Goal: Task Accomplishment & Management: Manage account settings

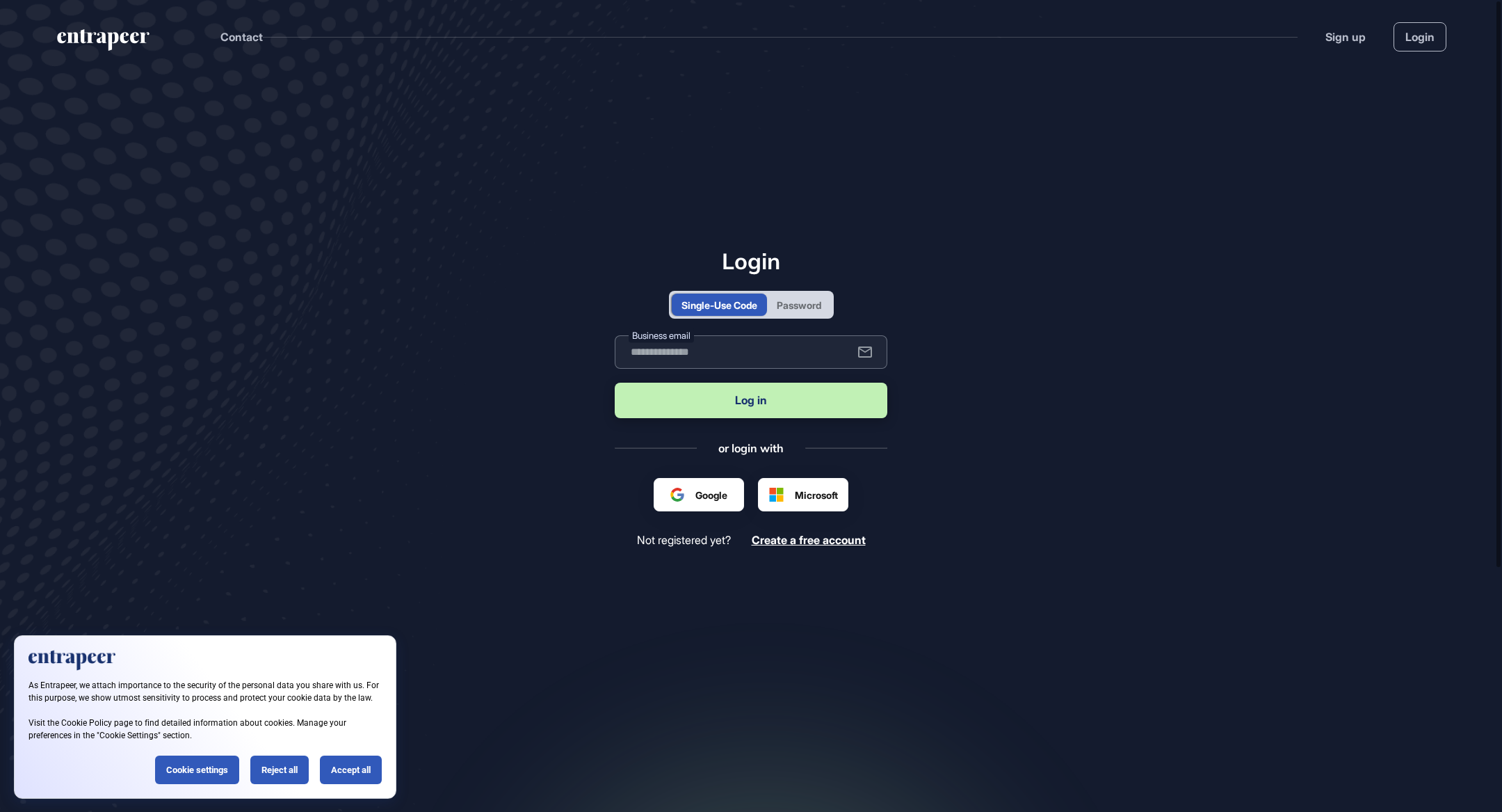
click at [783, 358] on input "text" at bounding box center [751, 352] width 272 height 34
type input "**********"
click at [798, 402] on button "Log in" at bounding box center [751, 400] width 272 height 35
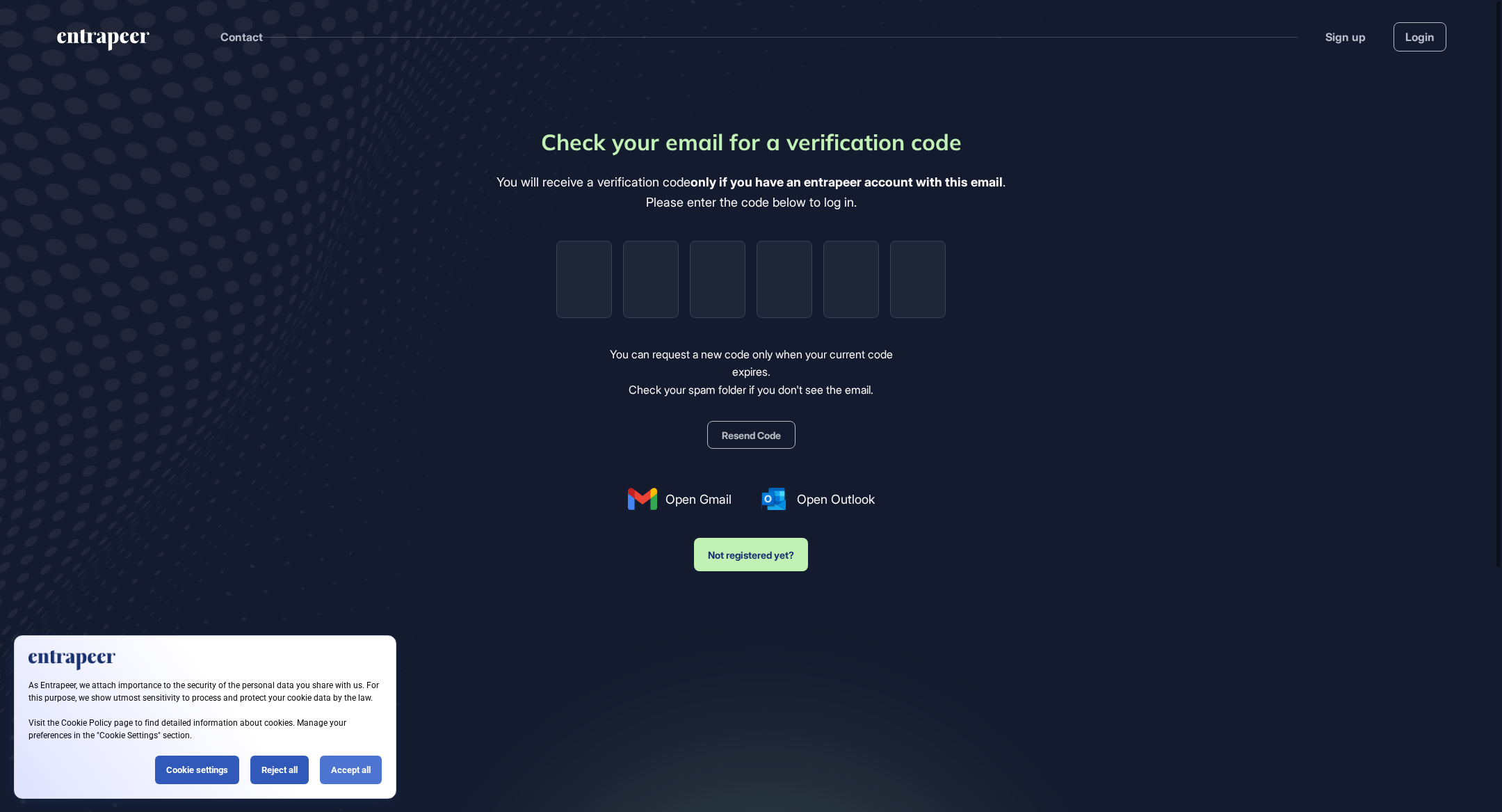
click at [339, 769] on div "Accept all" at bounding box center [351, 770] width 62 height 29
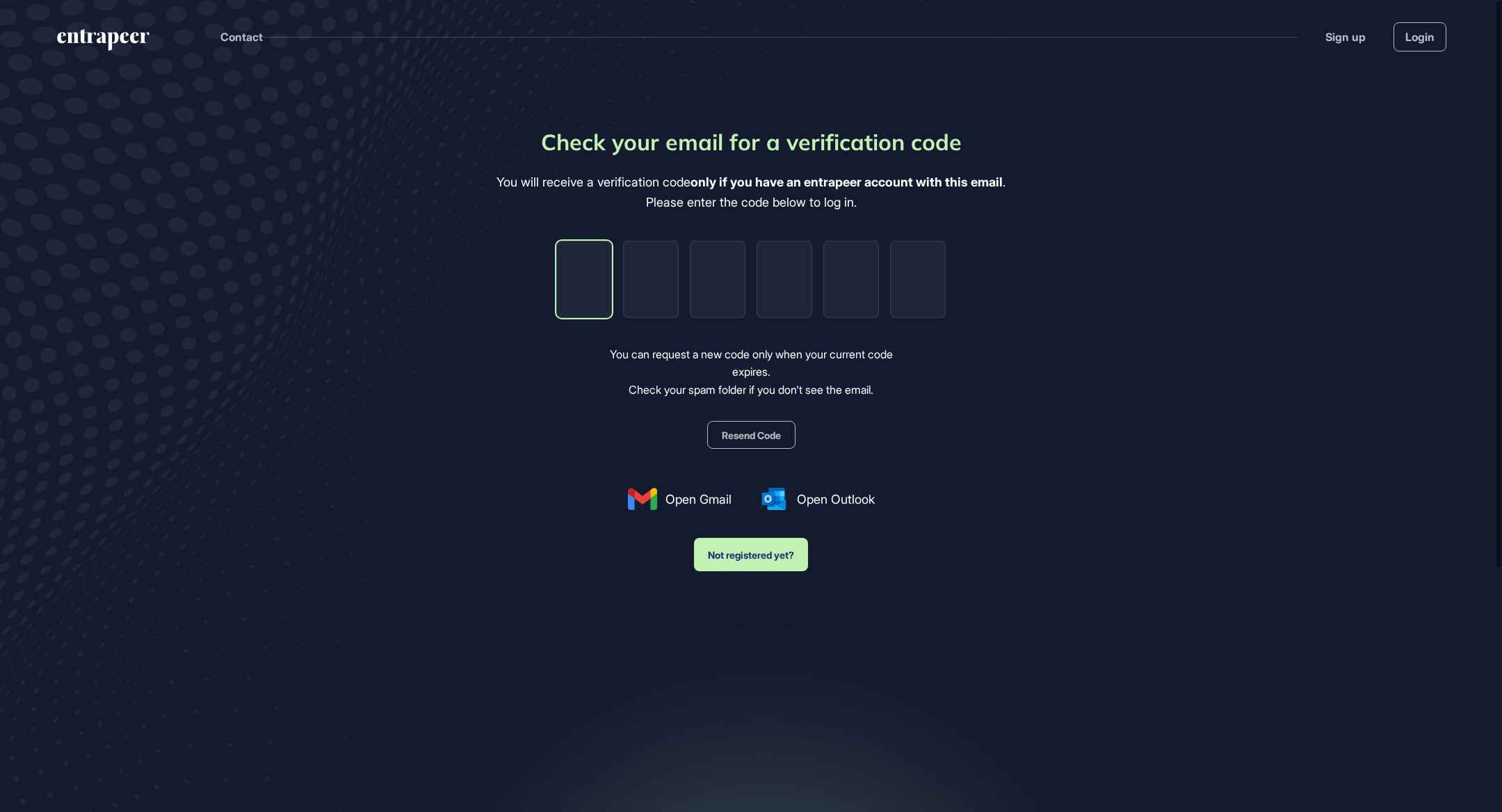
click at [561, 313] on input "tel" at bounding box center [585, 279] width 56 height 77
paste input "*"
type input "*"
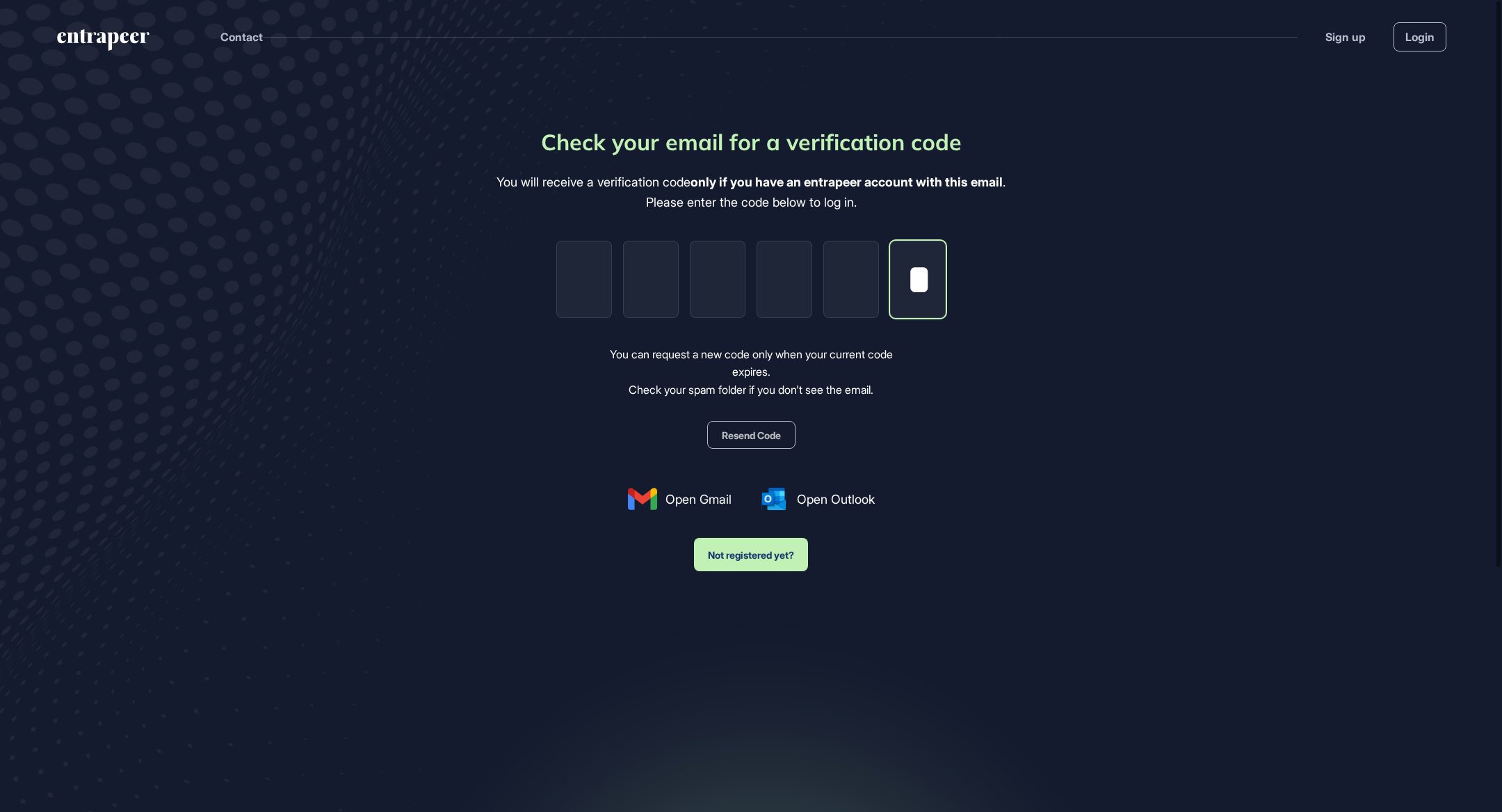
type input "*"
